Goal: Task Accomplishment & Management: Use online tool/utility

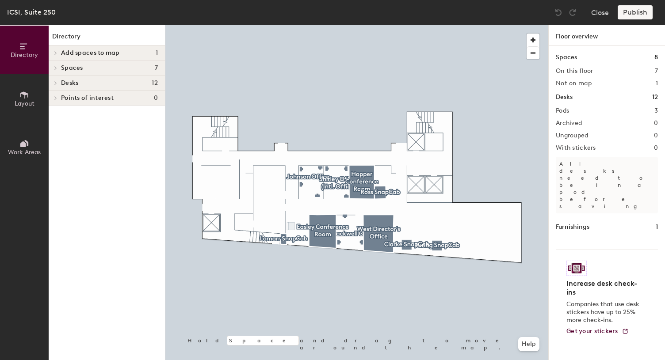
click at [94, 53] on span "Add spaces to map" at bounding box center [90, 53] width 59 height 7
click at [25, 98] on icon at bounding box center [24, 95] width 10 height 10
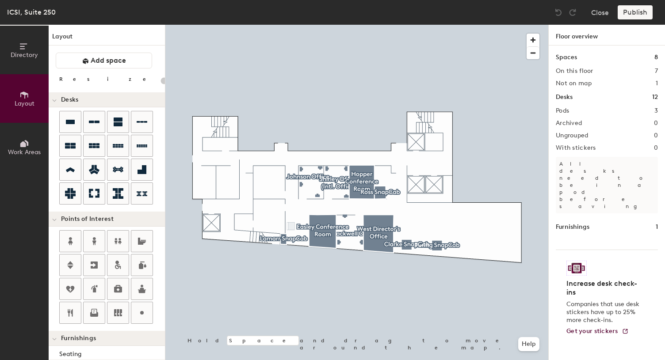
click at [28, 133] on button "Work Areas" at bounding box center [24, 147] width 49 height 49
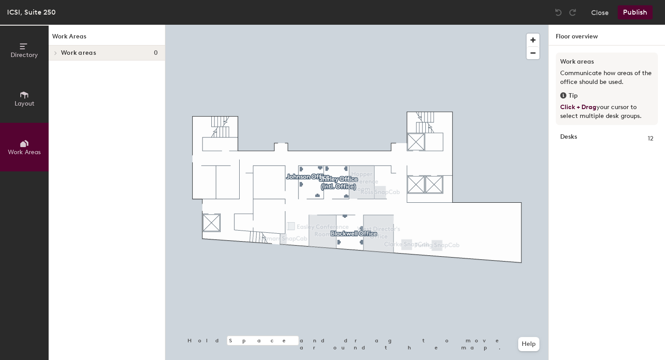
click at [54, 52] on icon at bounding box center [56, 53] width 4 height 4
click at [18, 52] on span "Directory" at bounding box center [24, 55] width 27 height 8
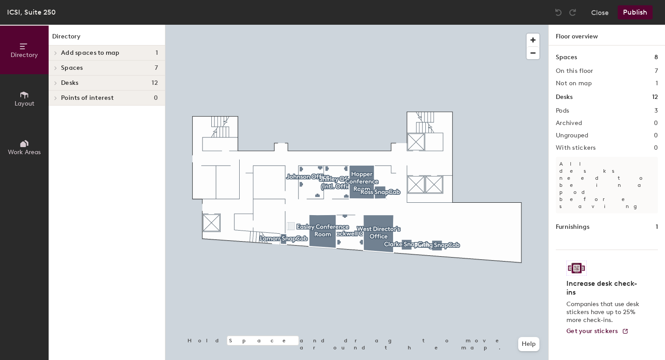
click at [58, 66] on span at bounding box center [55, 68] width 8 height 4
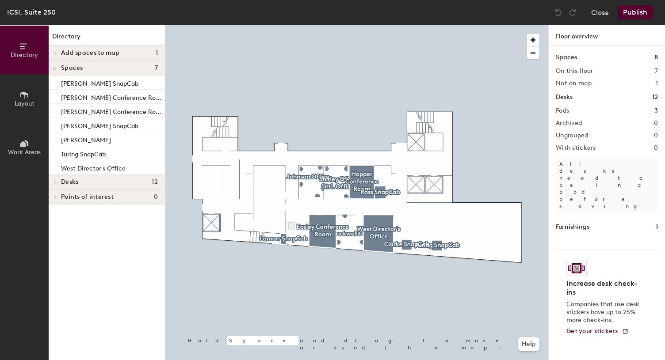
click at [56, 183] on icon at bounding box center [56, 182] width 4 height 4
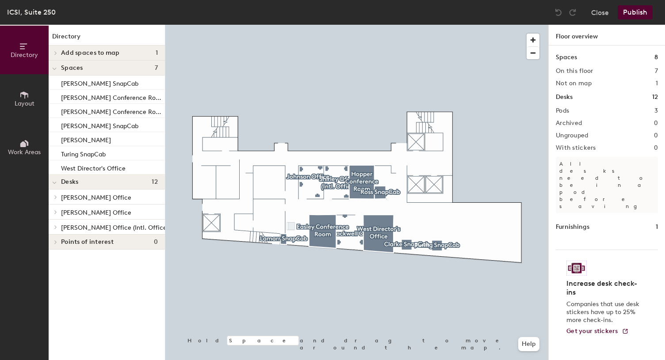
click at [574, 86] on h2 "Not on map" at bounding box center [574, 83] width 36 height 7
click at [532, 39] on span "button" at bounding box center [533, 40] width 13 height 13
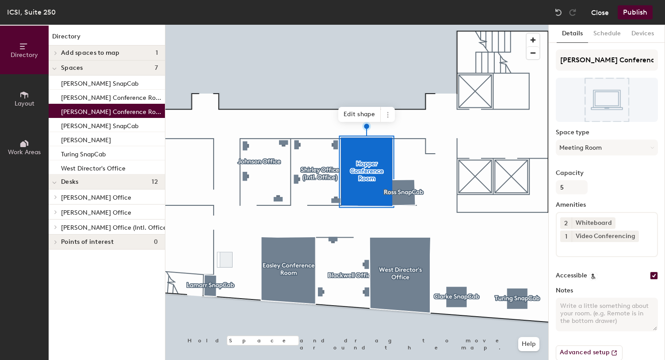
click at [601, 16] on button "Close" at bounding box center [600, 12] width 18 height 14
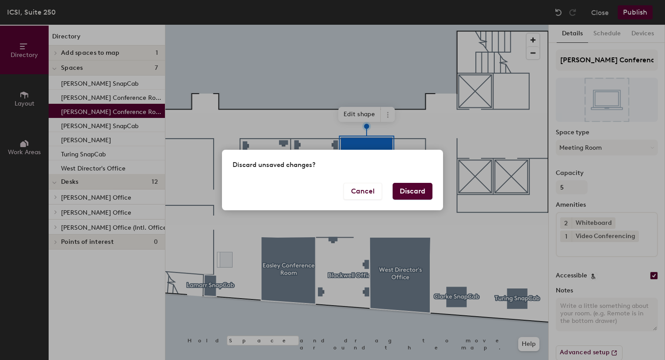
click at [411, 192] on button "Discard" at bounding box center [413, 191] width 40 height 17
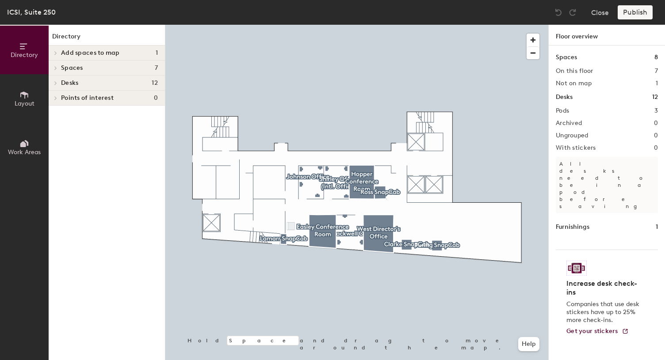
click at [55, 66] on icon at bounding box center [56, 68] width 2 height 4
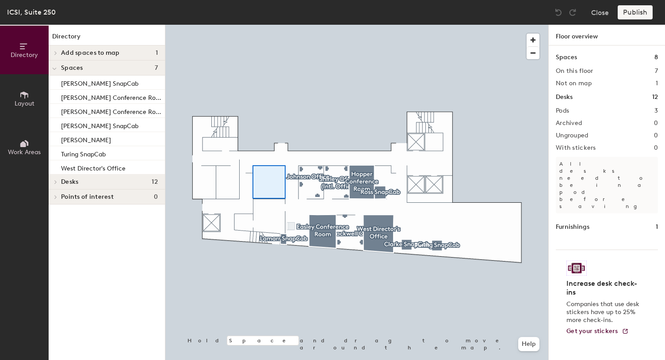
click at [252, 25] on div at bounding box center [356, 25] width 383 height 0
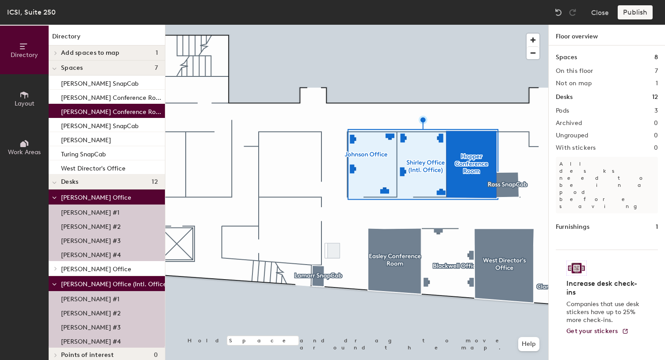
click at [604, 304] on div "Increase desk check-ins Companies that use desk stickers have up to 25% more ch…" at bounding box center [607, 298] width 102 height 96
